Goal: Task Accomplishment & Management: Use online tool/utility

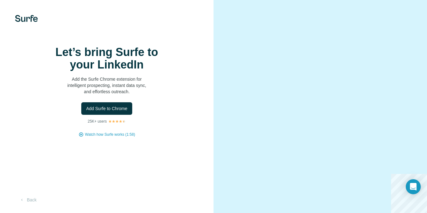
click at [163, 115] on div "Add Surfe to Chrome" at bounding box center [107, 108] width 189 height 13
click at [126, 112] on span "Add Surfe to Chrome" at bounding box center [106, 108] width 41 height 6
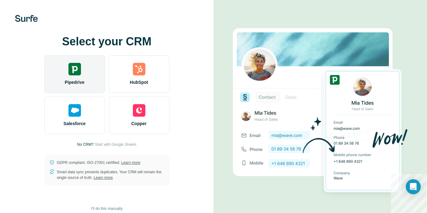
click at [80, 76] on div "Pipedrive" at bounding box center [74, 74] width 61 height 38
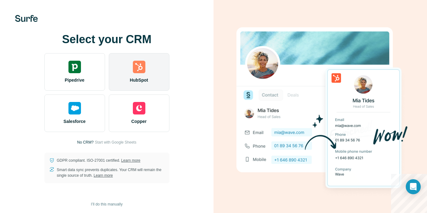
click at [130, 69] on div "HubSpot" at bounding box center [139, 72] width 61 height 38
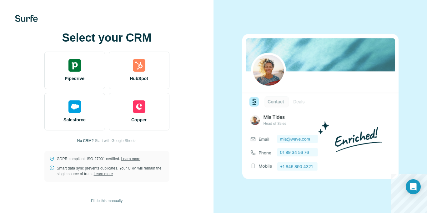
click at [421, 55] on div at bounding box center [321, 106] width 214 height 213
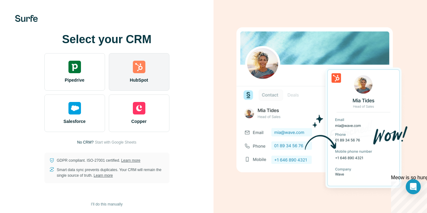
click at [143, 76] on div "HubSpot" at bounding box center [139, 72] width 61 height 38
